Goal: Information Seeking & Learning: Learn about a topic

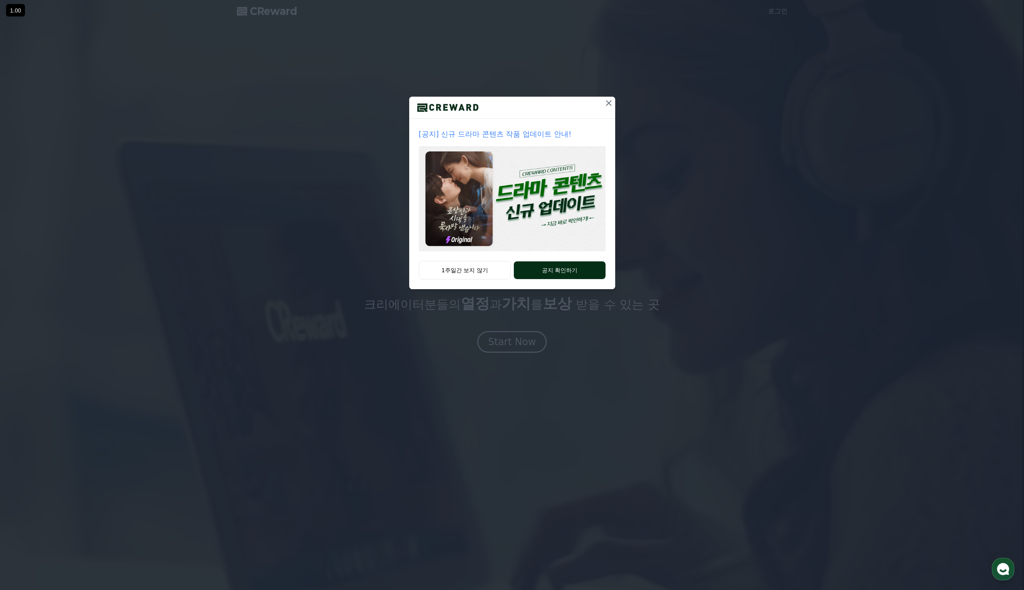
click at [558, 261] on button "공지 확인하기" at bounding box center [559, 270] width 91 height 18
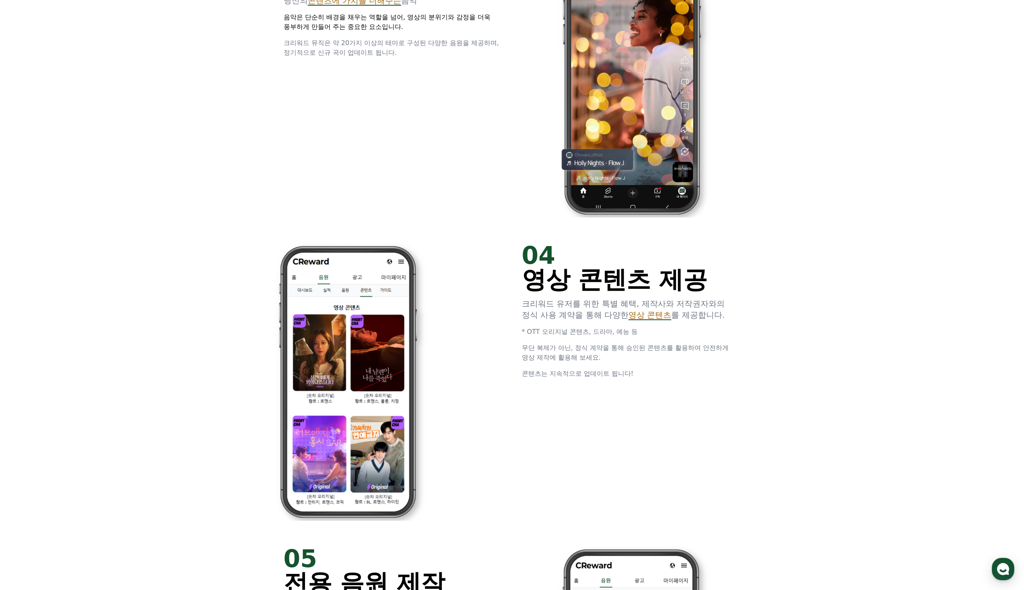
scroll to position [1623, 0]
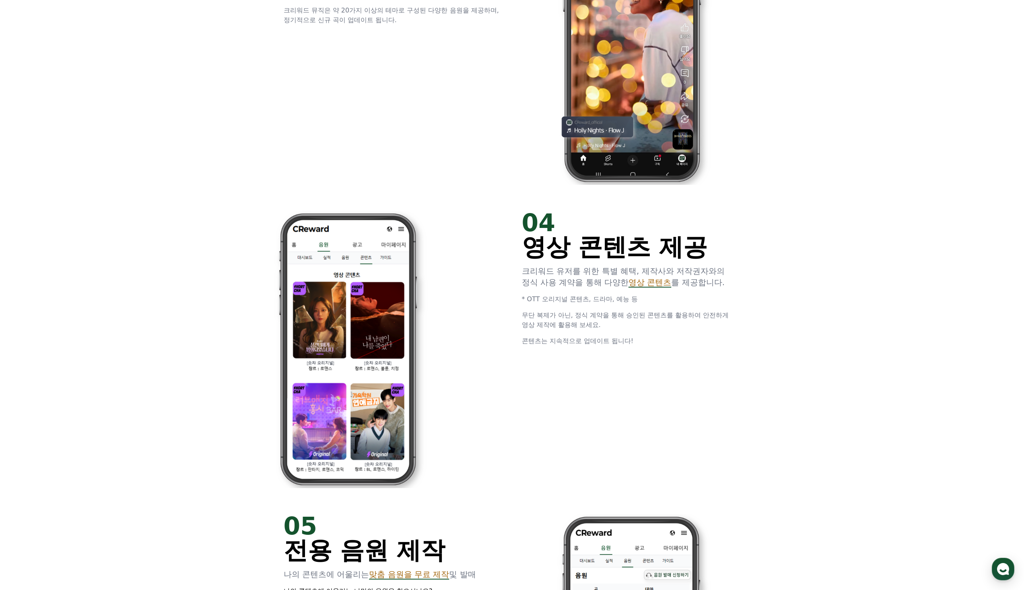
click at [629, 277] on span "영상 콘텐츠" at bounding box center [650, 282] width 43 height 10
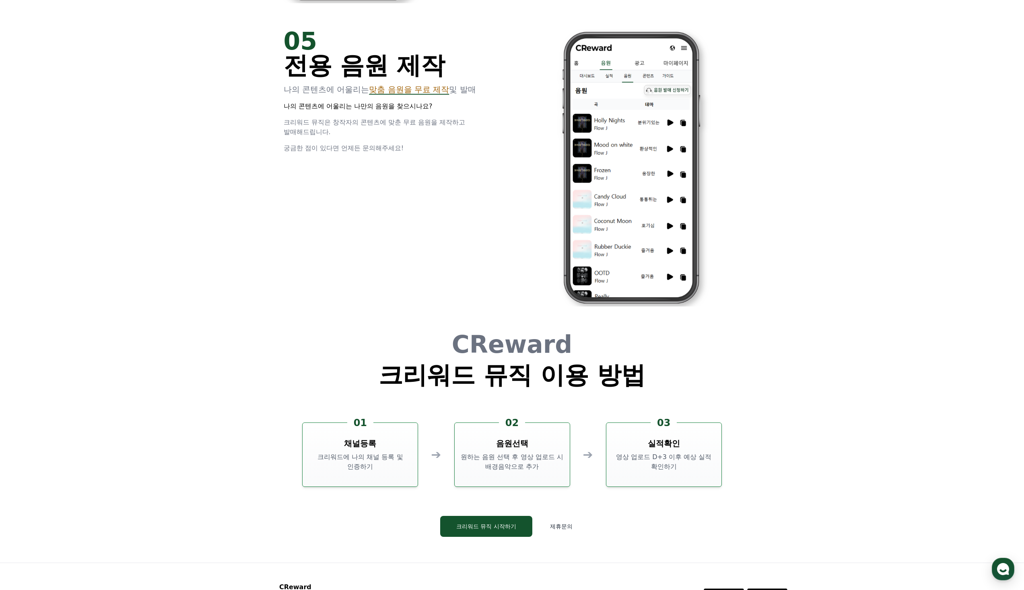
scroll to position [2109, 0]
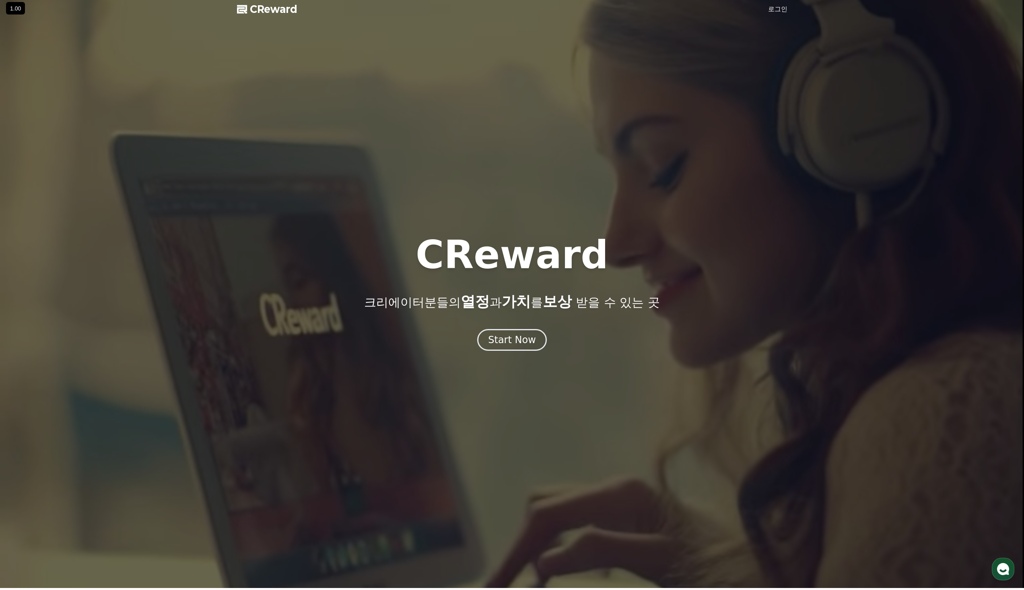
scroll to position [0, 0]
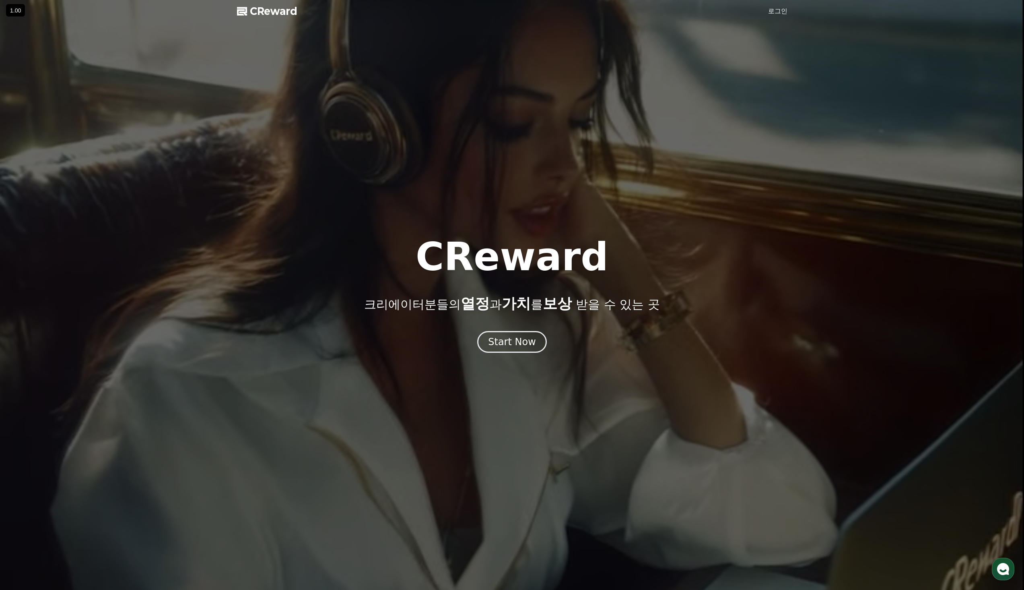
click at [258, 5] on span "CReward" at bounding box center [273, 11] width 47 height 13
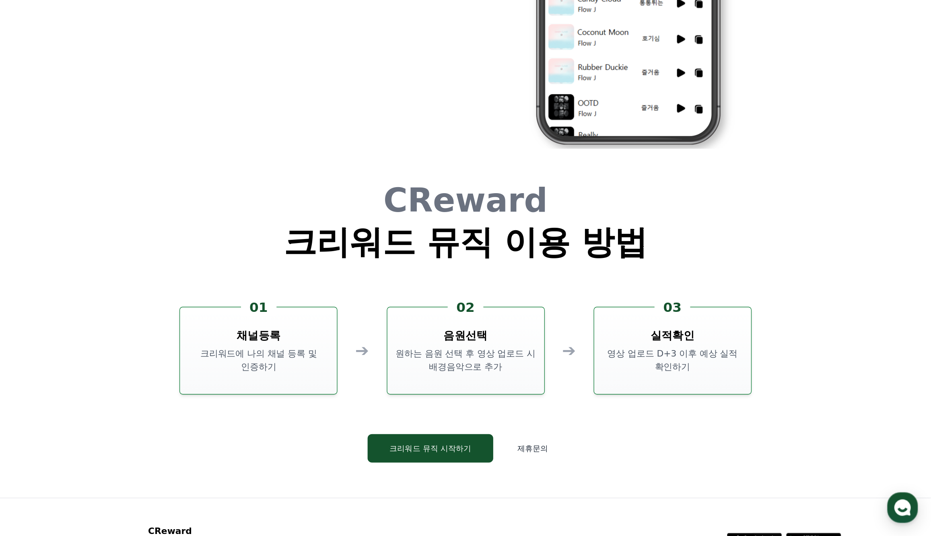
scroll to position [2108, 0]
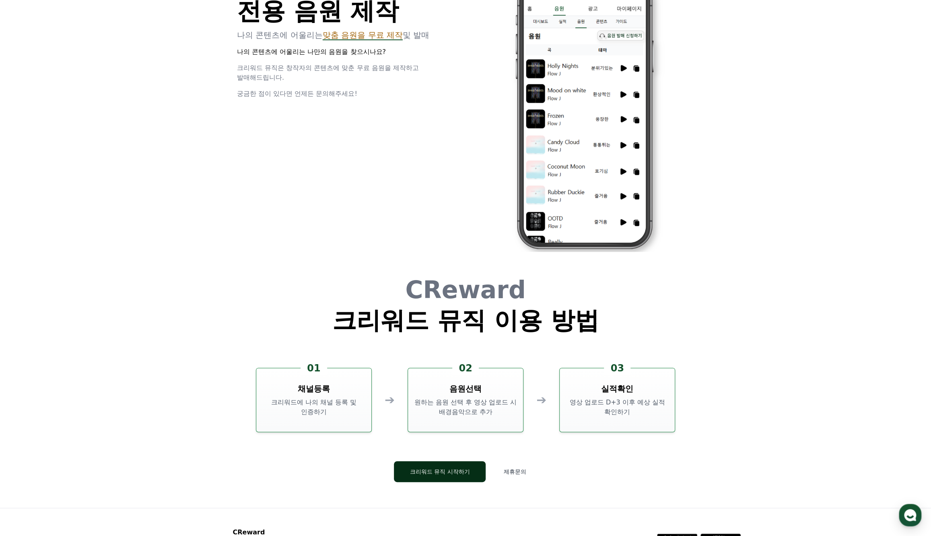
click at [439, 461] on button "크리워드 뮤직 시작하기" at bounding box center [440, 471] width 92 height 21
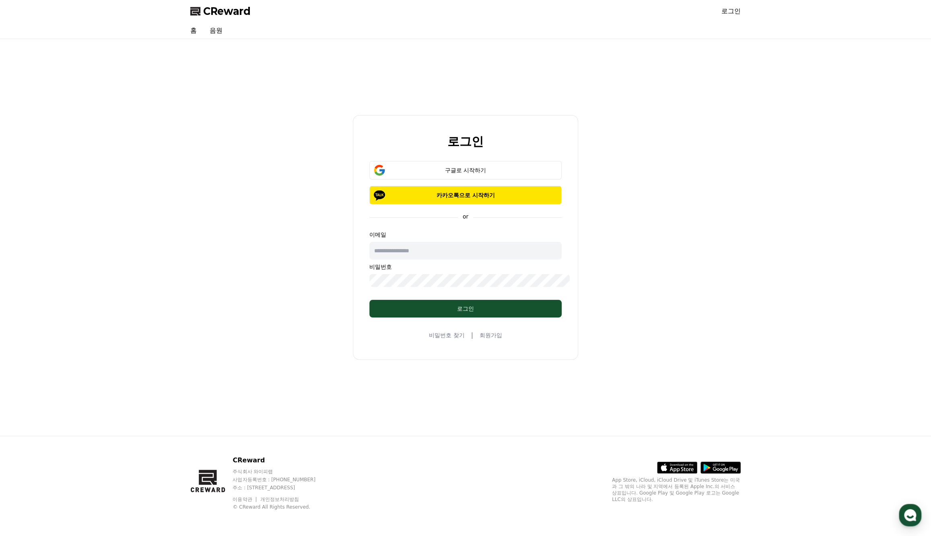
click at [486, 331] on link "회원가입" at bounding box center [491, 335] width 23 height 8
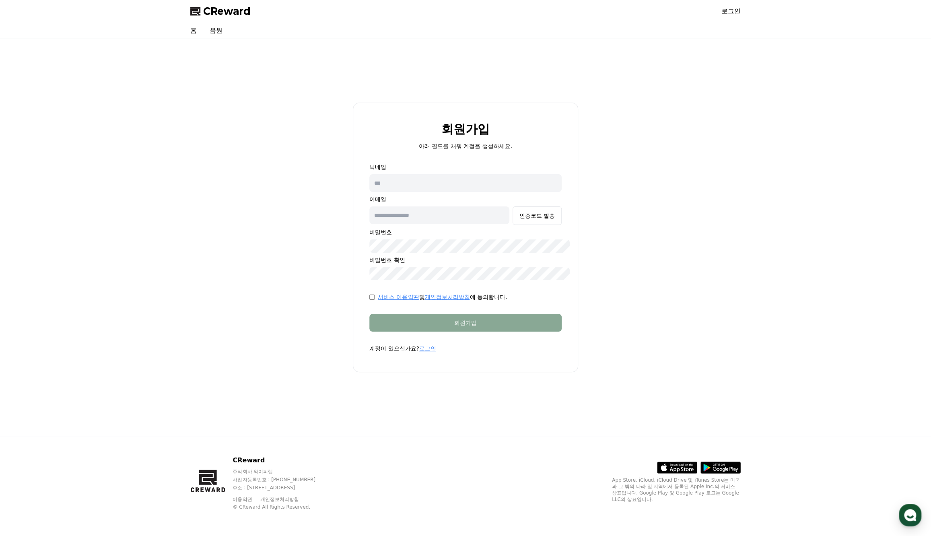
click at [456, 192] on input "text" at bounding box center [465, 183] width 192 height 18
click at [668, 279] on div "회원가입 아래 필드를 채워 계정을 생성하세요. 닉네임 이메일 인증코드 발송 비밀번호 비밀번호 확인 서비스 이용약관 및 개인정보처리방침 에 동의…" at bounding box center [465, 237] width 557 height 390
drag, startPoint x: 738, startPoint y: 281, endPoint x: 691, endPoint y: 268, distance: 48.5
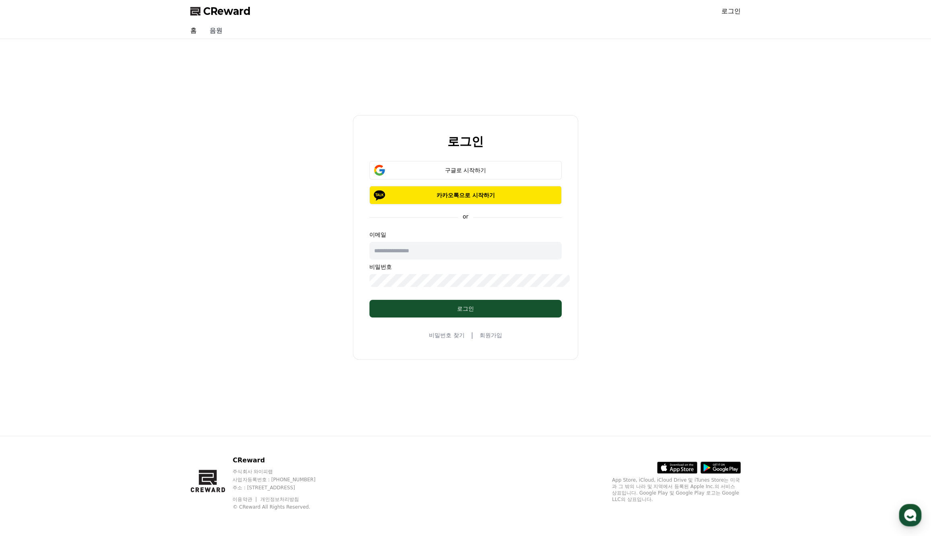
click at [208, 25] on link "음원" at bounding box center [216, 31] width 26 height 16
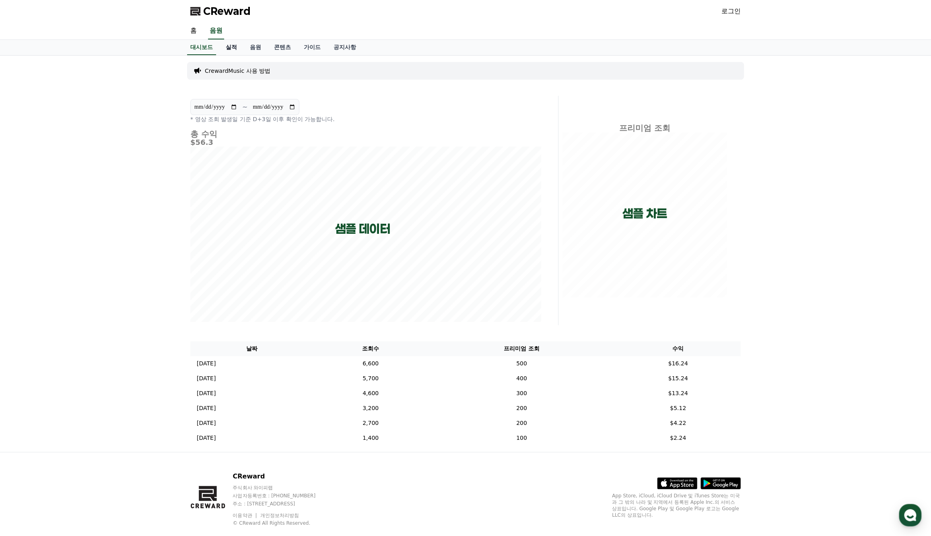
click at [220, 40] on link "실적" at bounding box center [231, 47] width 24 height 15
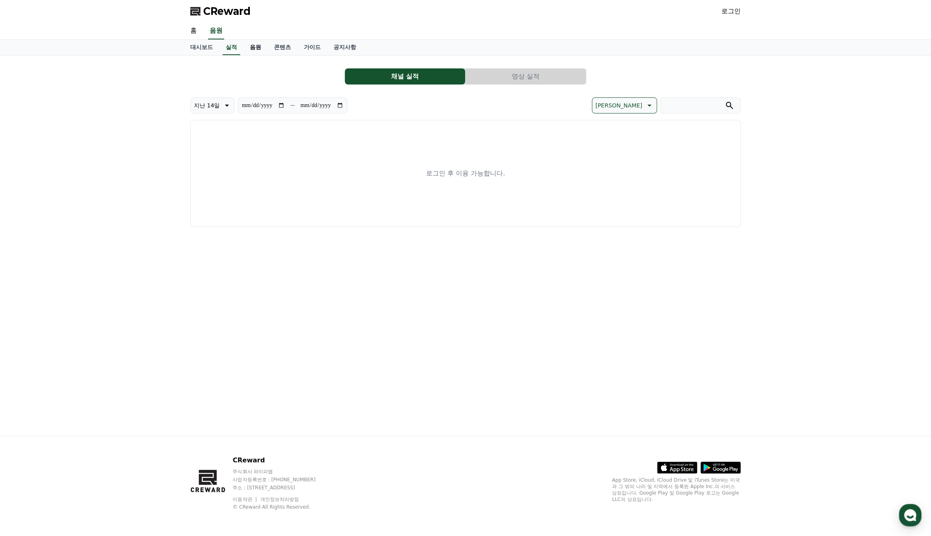
click at [243, 40] on link "음원" at bounding box center [255, 47] width 24 height 15
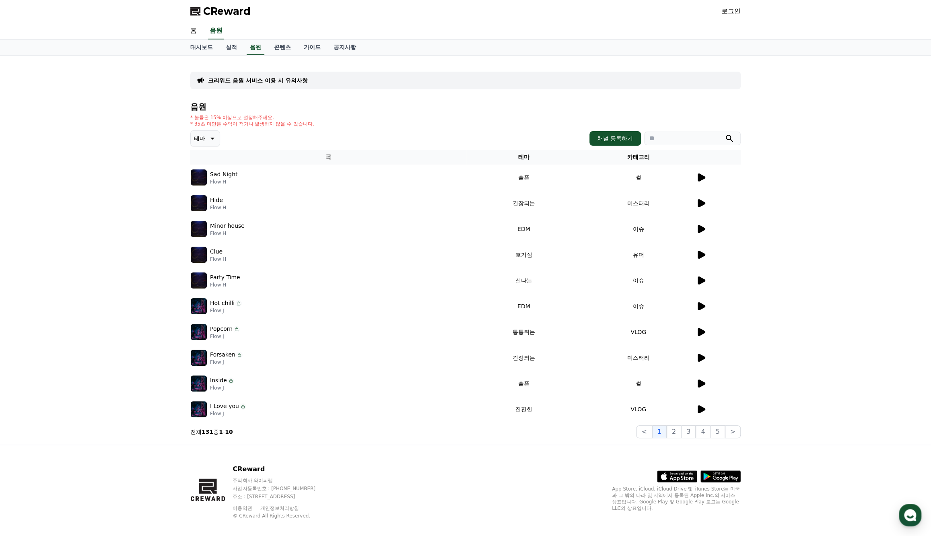
click at [705, 173] on icon at bounding box center [702, 177] width 8 height 8
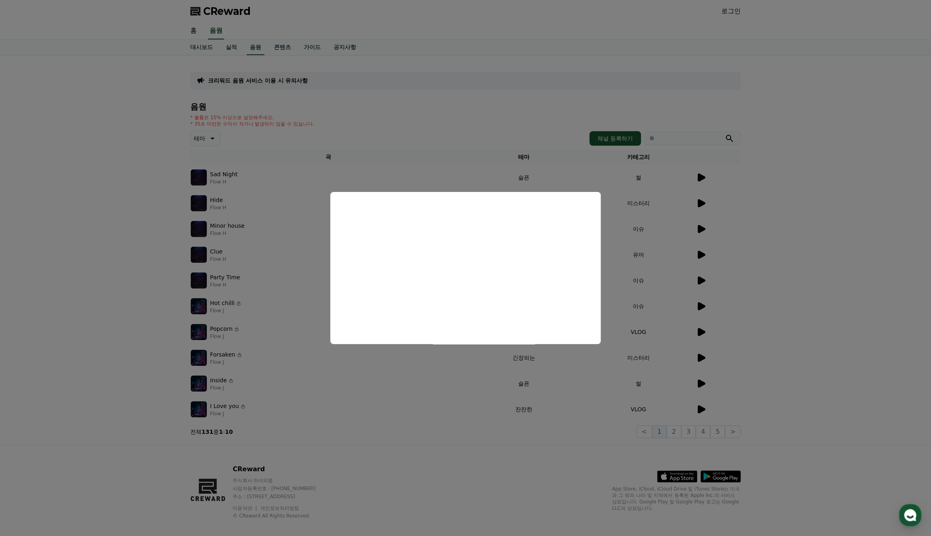
click at [818, 259] on button "close modal" at bounding box center [465, 268] width 931 height 536
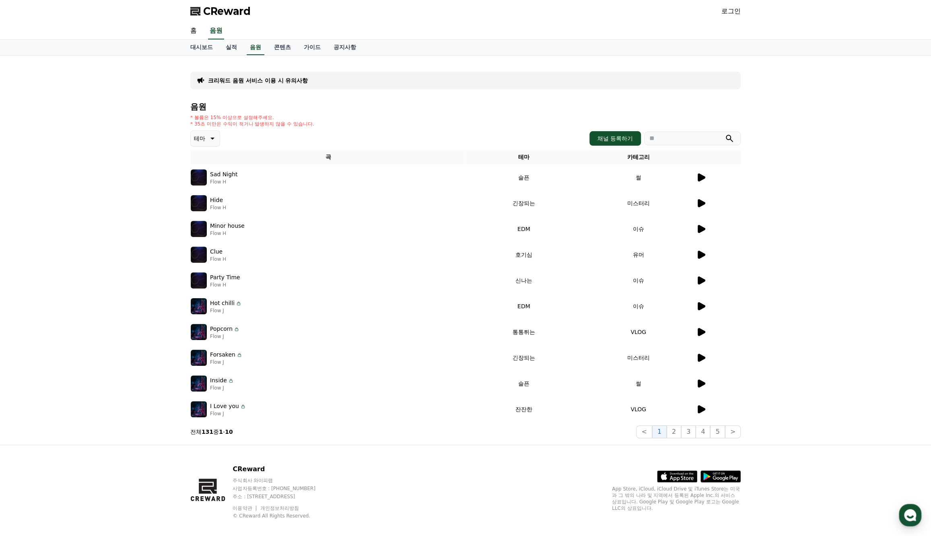
click at [116, 241] on div "크리워드 음원 서비스 이용 시 유의사항 음원 * 볼륨은 15% 이상으로 설정해주세요. * 35초 미만은 수익이 적거나 발생하지 않을 수 있습니…" at bounding box center [465, 250] width 931 height 389
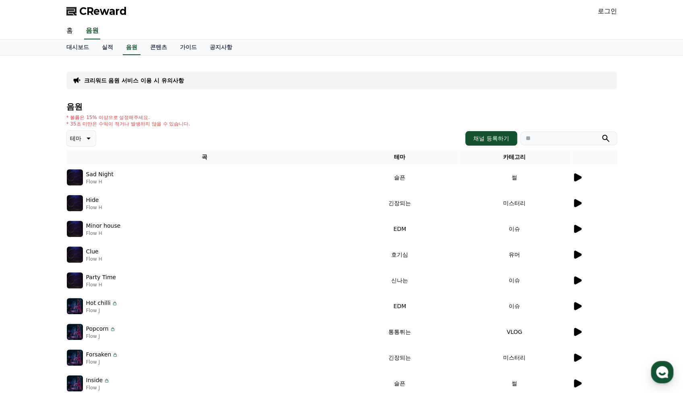
click at [73, 133] on p "테마" at bounding box center [75, 138] width 11 height 11
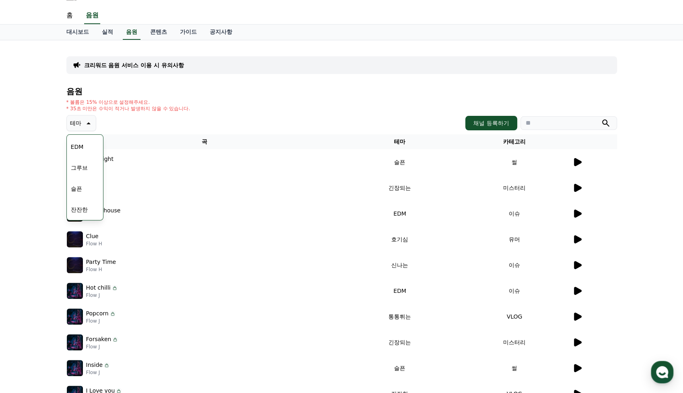
scroll to position [16, 0]
click at [78, 284] on button "코믹한" at bounding box center [79, 293] width 23 height 18
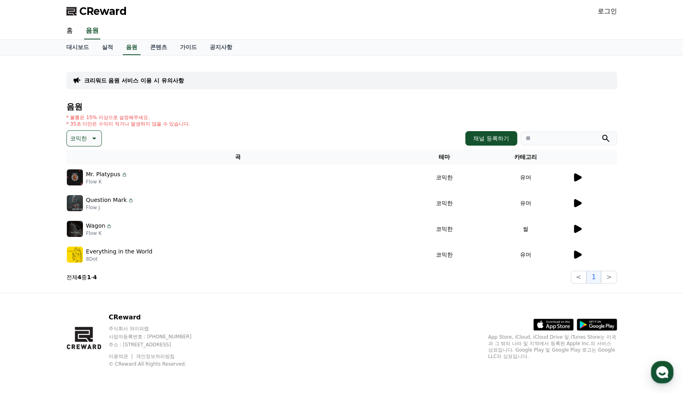
click at [584, 165] on td at bounding box center [594, 178] width 45 height 26
click at [582, 173] on icon at bounding box center [578, 177] width 8 height 8
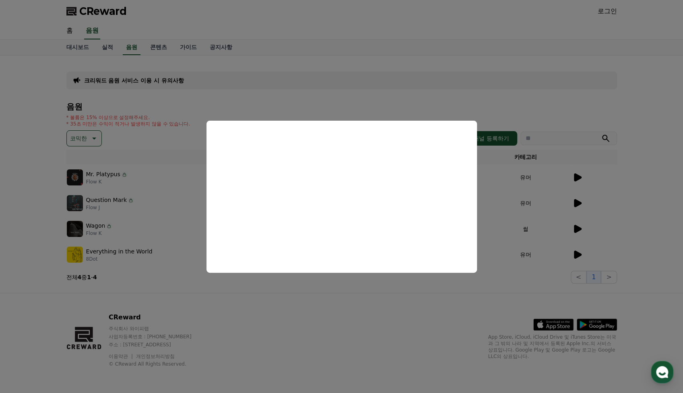
click at [487, 253] on button "close modal" at bounding box center [341, 196] width 683 height 393
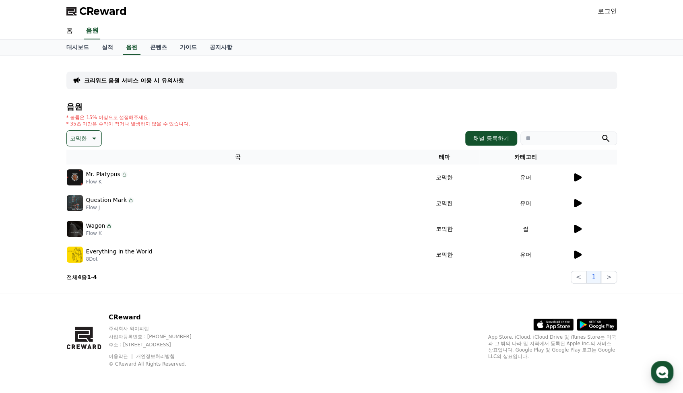
click at [582, 199] on icon at bounding box center [578, 203] width 8 height 8
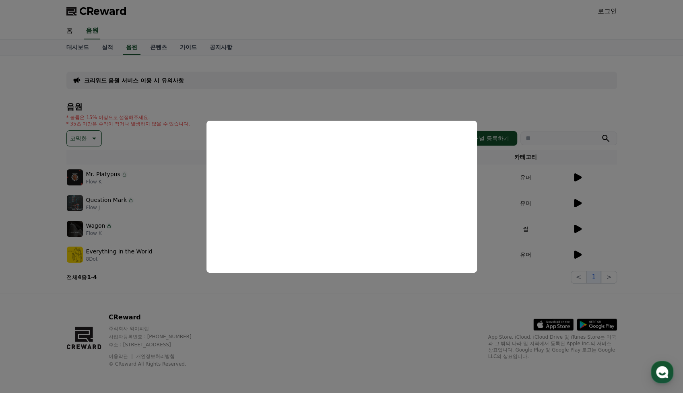
click at [495, 266] on button "close modal" at bounding box center [341, 196] width 683 height 393
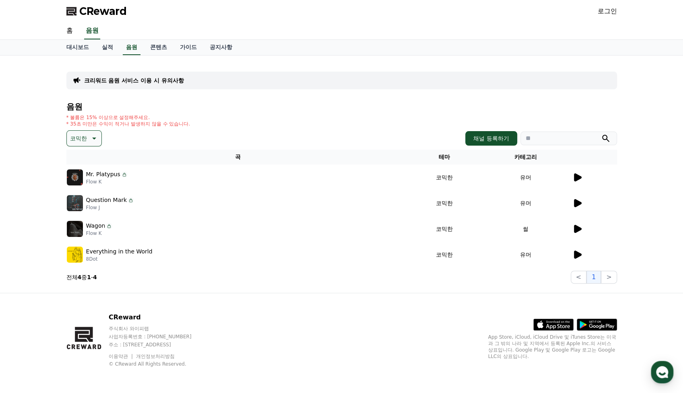
click at [89, 134] on icon at bounding box center [94, 139] width 10 height 10
click at [78, 172] on button "환상적인" at bounding box center [82, 181] width 29 height 18
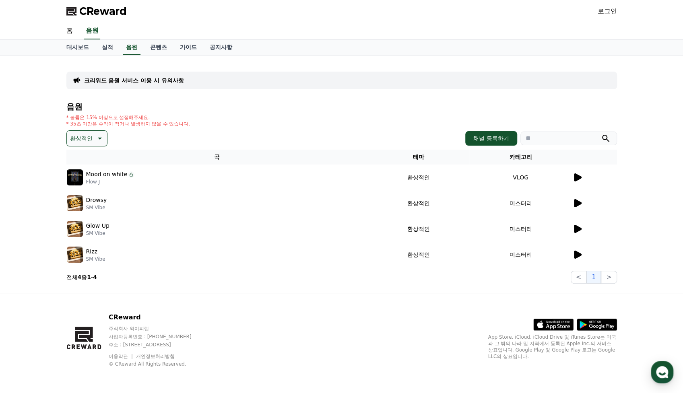
click at [75, 133] on p "환상적인" at bounding box center [81, 138] width 23 height 11
click at [76, 193] on button "호기심" at bounding box center [79, 202] width 23 height 18
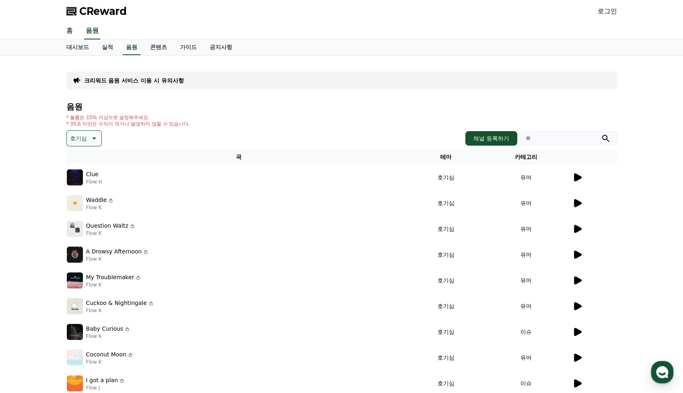
click at [79, 133] on p "호기심" at bounding box center [78, 138] width 17 height 11
click at [79, 214] on button "어두운" at bounding box center [79, 223] width 23 height 18
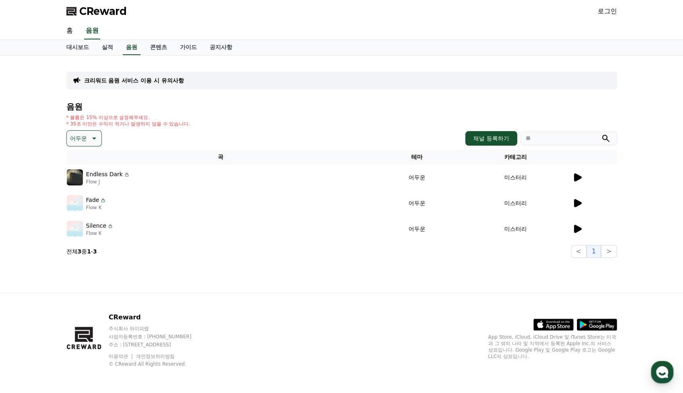
click at [75, 133] on p "어두운" at bounding box center [78, 138] width 17 height 11
click at [71, 192] on button "밝은" at bounding box center [77, 201] width 18 height 18
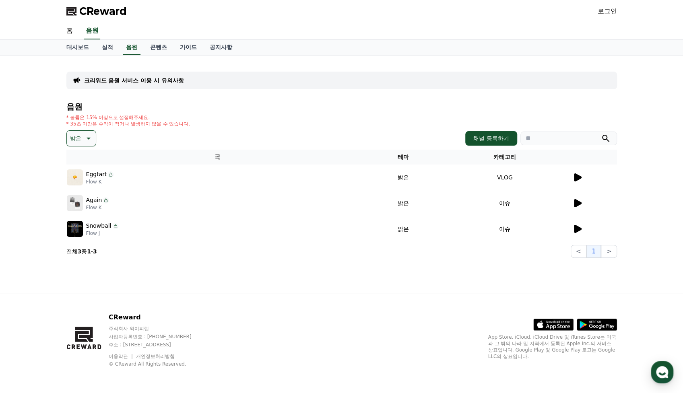
click at [87, 138] on icon at bounding box center [89, 139] width 4 height 2
click at [76, 191] on button "통통튀는" at bounding box center [82, 200] width 29 height 18
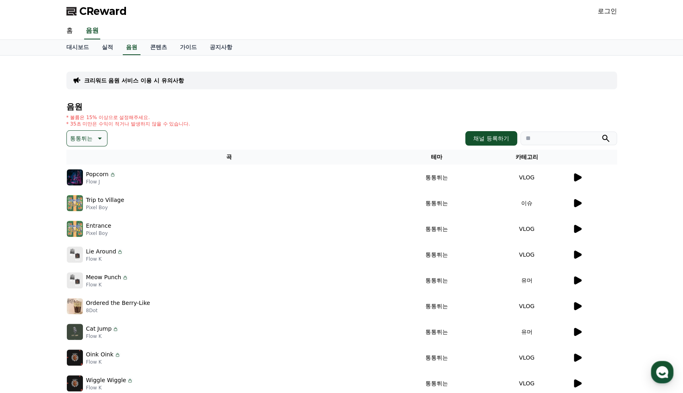
click at [77, 130] on button "통통튀는" at bounding box center [86, 138] width 41 height 16
click at [75, 191] on button "신나는" at bounding box center [79, 200] width 23 height 18
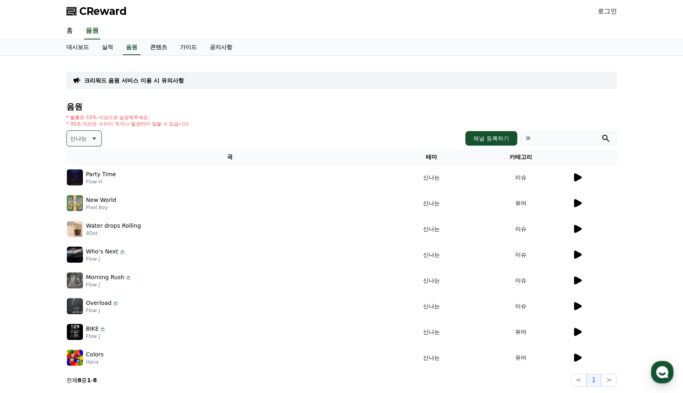
click at [89, 134] on icon at bounding box center [94, 139] width 10 height 10
click at [75, 199] on button "반전" at bounding box center [77, 208] width 18 height 18
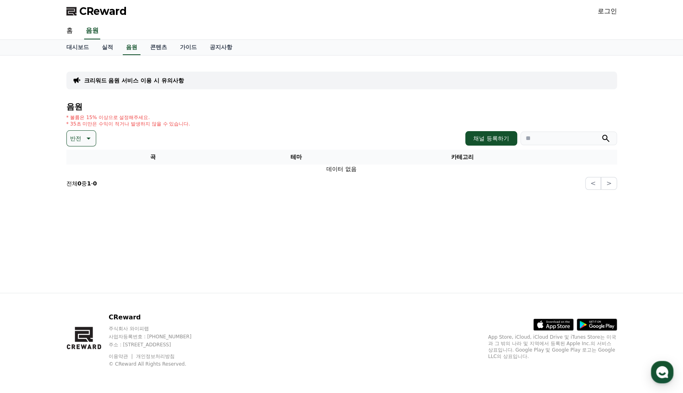
click at [83, 134] on icon at bounding box center [88, 139] width 10 height 10
click at [79, 220] on button "웅장한" at bounding box center [79, 229] width 23 height 18
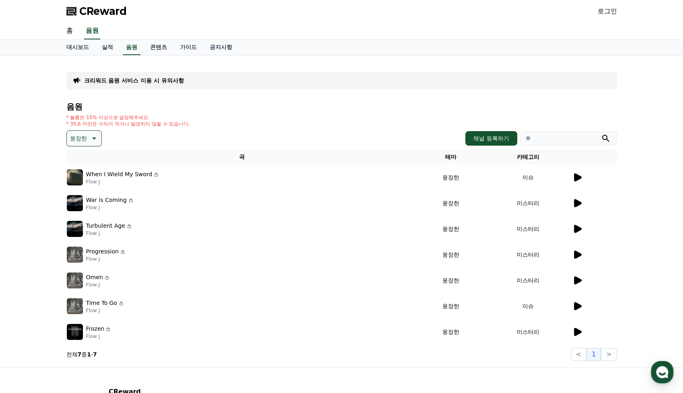
click at [80, 130] on button "웅장한" at bounding box center [83, 138] width 35 height 16
click at [79, 241] on button "드라마틱" at bounding box center [82, 250] width 29 height 18
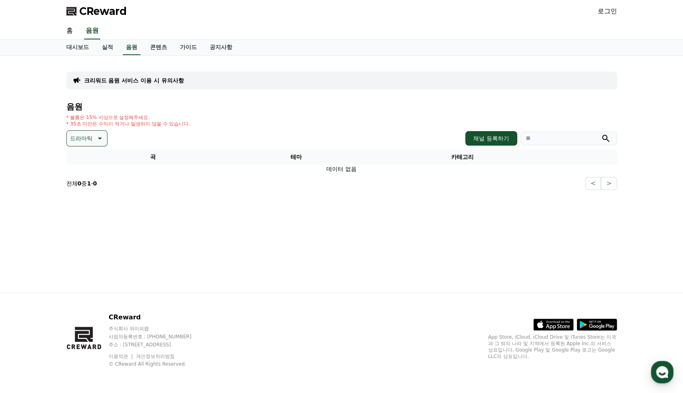
click at [94, 134] on icon at bounding box center [99, 139] width 10 height 10
click at [78, 227] on button "그루브" at bounding box center [79, 236] width 23 height 18
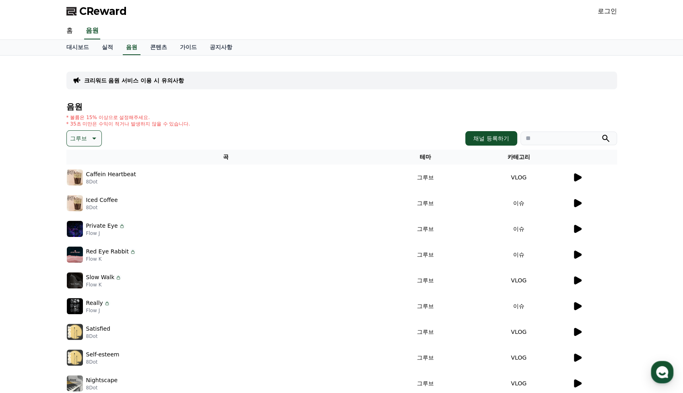
click at [582, 173] on icon at bounding box center [578, 177] width 8 height 8
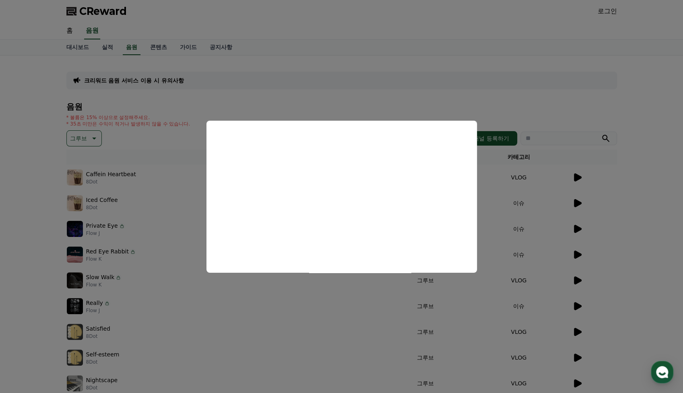
click at [356, 86] on button "close modal" at bounding box center [341, 196] width 683 height 393
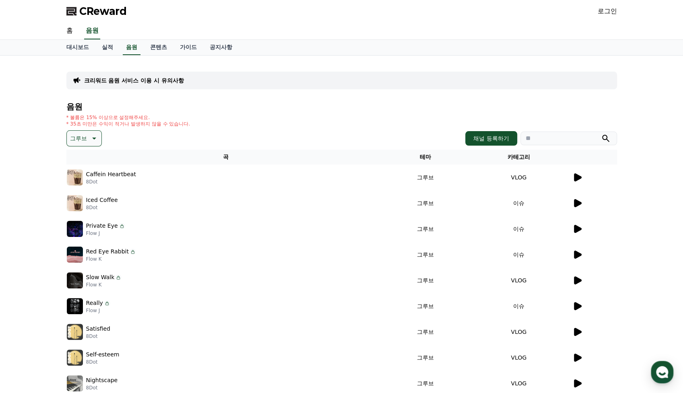
click at [90, 14] on div "CReward 로그인" at bounding box center [341, 11] width 563 height 23
click at [97, 6] on span "CReward" at bounding box center [102, 11] width 47 height 13
